Goal: Information Seeking & Learning: Check status

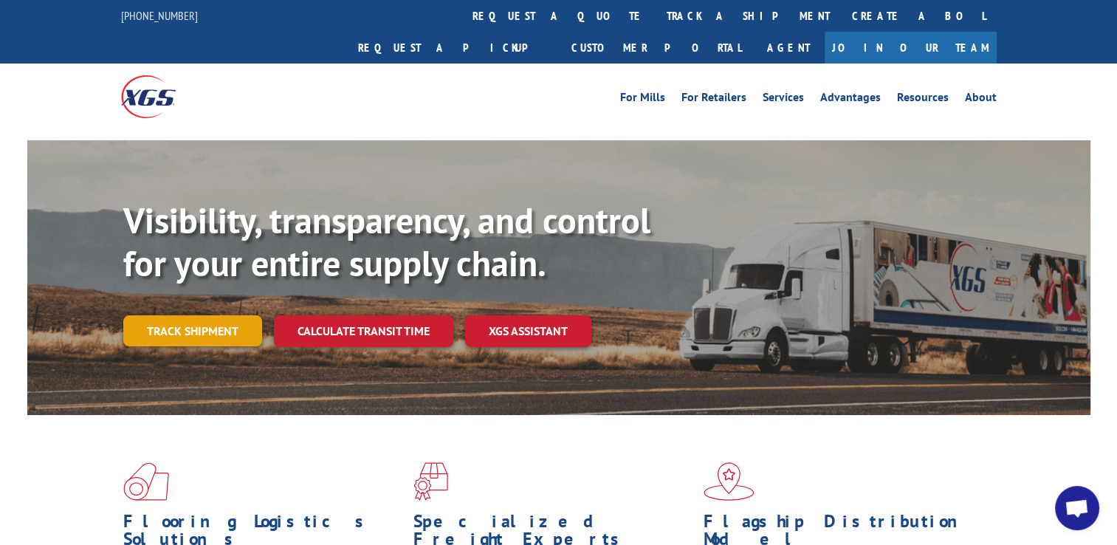
click at [224, 315] on link "Track shipment" at bounding box center [192, 330] width 139 height 31
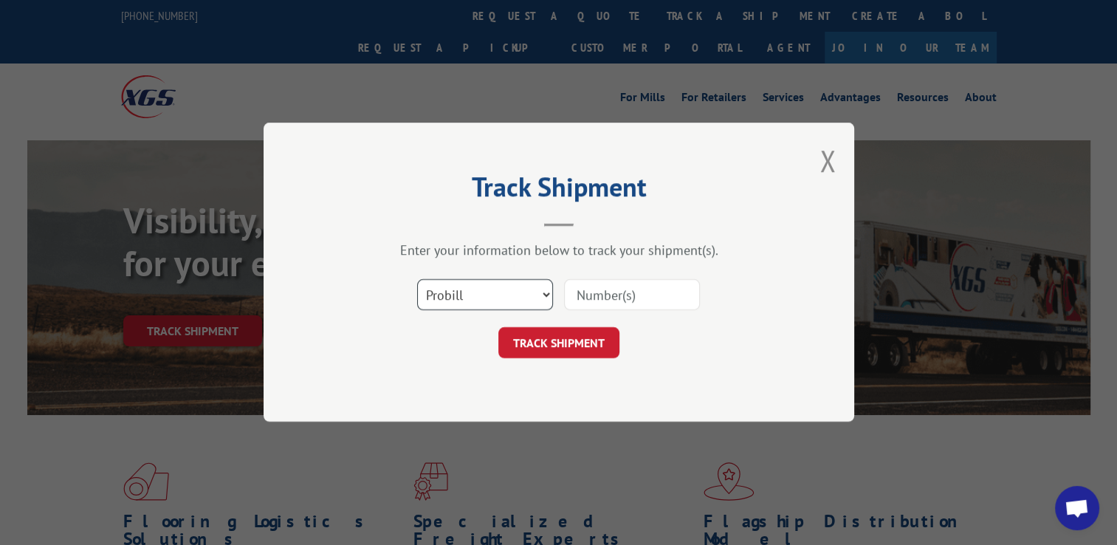
click at [537, 297] on select "Select category... Probill BOL PO" at bounding box center [485, 295] width 136 height 31
select select "bol"
click at [417, 280] on select "Select category... Probill BOL PO" at bounding box center [485, 295] width 136 height 31
click at [635, 288] on input at bounding box center [632, 295] width 136 height 31
type input "3368714"
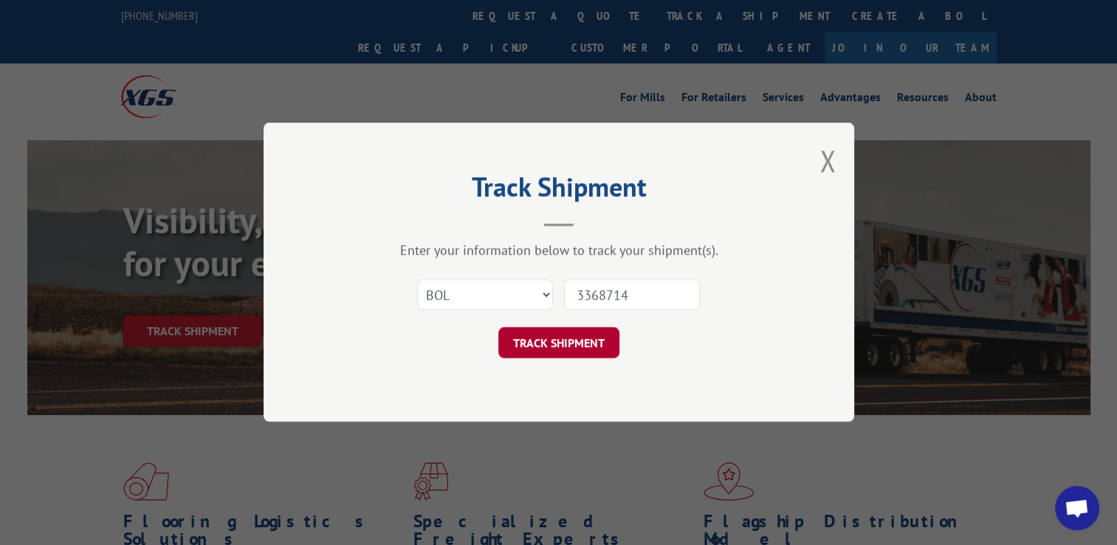
click at [561, 349] on button "TRACK SHIPMENT" at bounding box center [558, 343] width 121 height 31
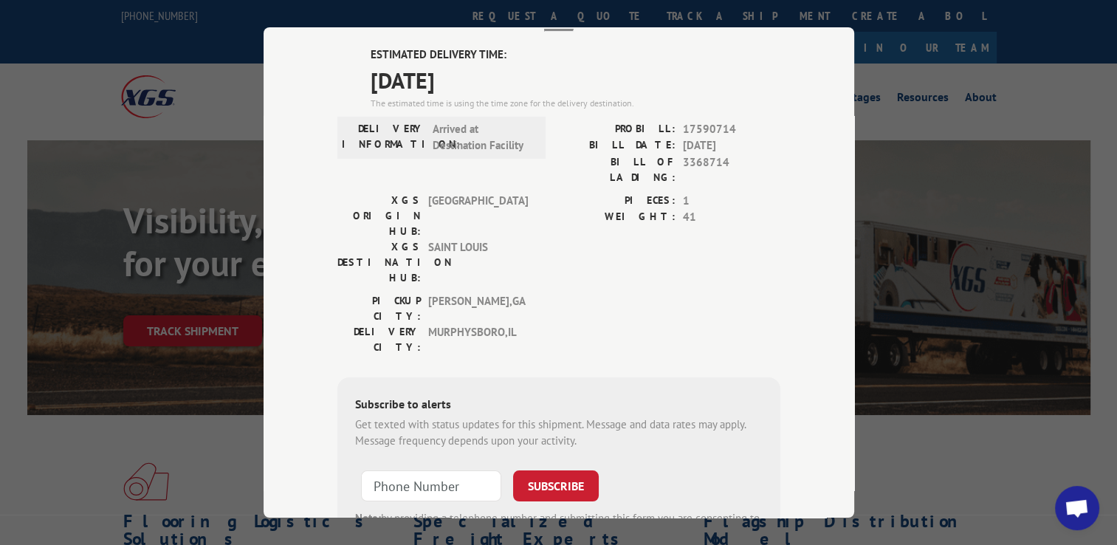
scroll to position [74, 0]
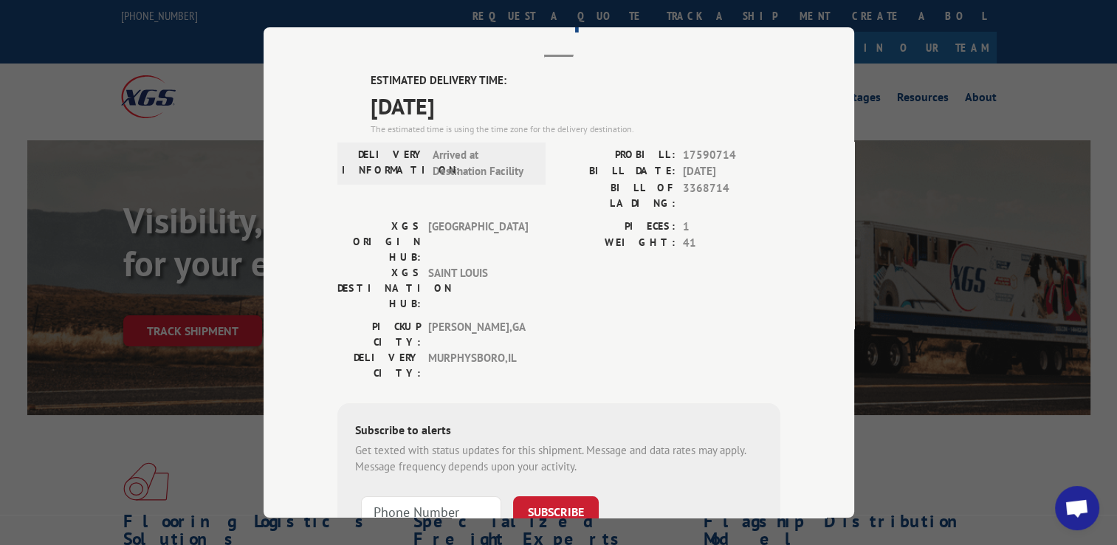
click at [233, 83] on div "Track Shipment ESTIMATED DELIVERY TIME: [DATE] The estimated time is using the …" at bounding box center [558, 272] width 1117 height 545
click at [944, 477] on div "Track Shipment ESTIMATED DELIVERY TIME: [DATE] The estimated time is using the …" at bounding box center [558, 272] width 1117 height 545
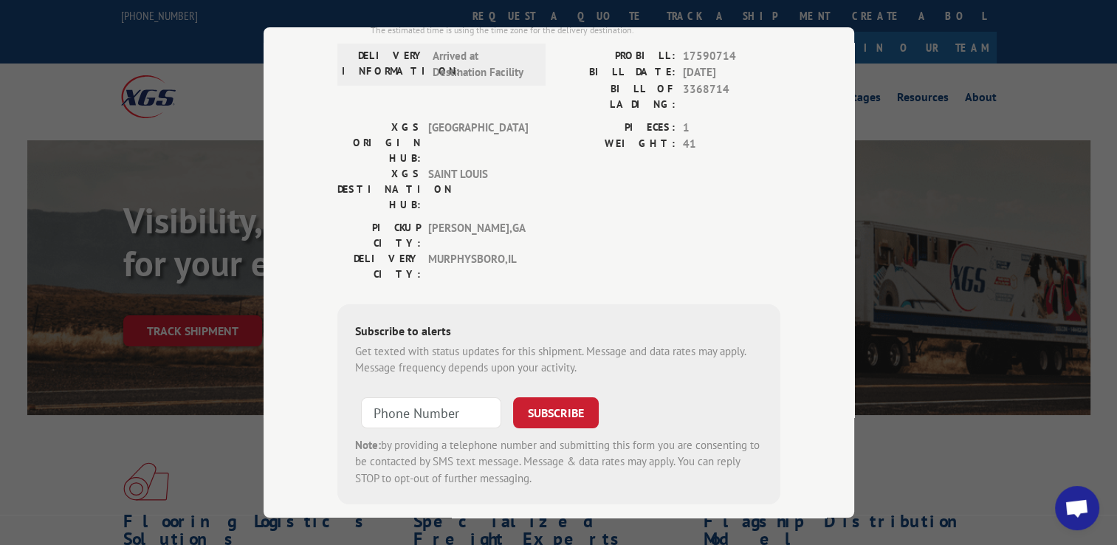
click at [1002, 447] on div "Track Shipment ESTIMATED DELIVERY TIME: [DATE] The estimated time is using the …" at bounding box center [558, 272] width 1117 height 545
